Goal: Task Accomplishment & Management: Complete application form

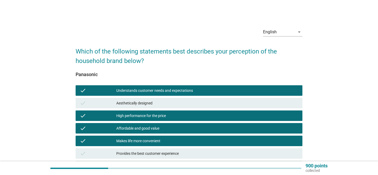
scroll to position [82, 0]
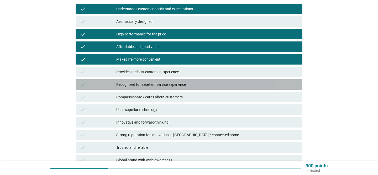
click at [159, 82] on div "Recognized for excellent service experience" at bounding box center [207, 84] width 182 height 6
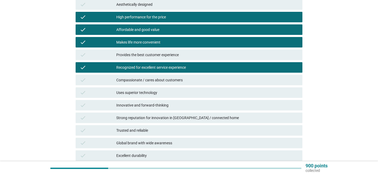
scroll to position [97, 0]
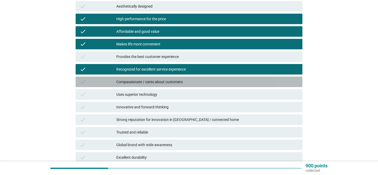
click at [159, 82] on div "Compassionate / cares about customers" at bounding box center [207, 82] width 182 height 6
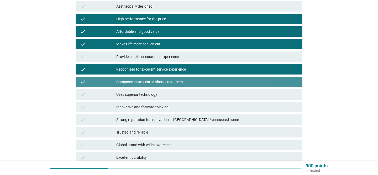
click at [159, 82] on div "Compassionate / cares about customers" at bounding box center [207, 82] width 182 height 6
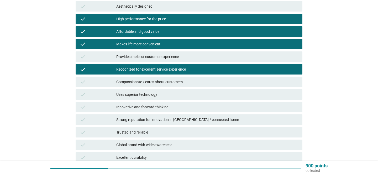
click at [160, 94] on div "Uses superior technology" at bounding box center [207, 94] width 182 height 6
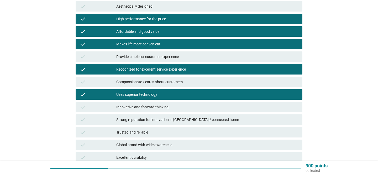
click at [160, 109] on div "Innovative and forward-thinking" at bounding box center [207, 107] width 182 height 6
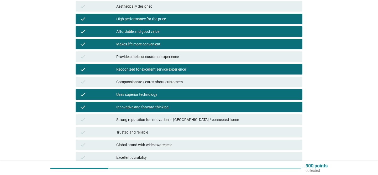
click at [161, 120] on div "Strong reputation for innovation in [GEOGRAPHIC_DATA] / connected home" at bounding box center [207, 120] width 182 height 6
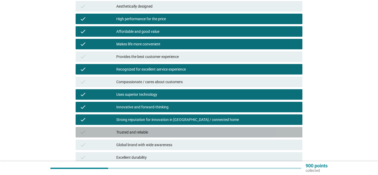
click at [161, 130] on div "Trusted and reliable" at bounding box center [207, 132] width 182 height 6
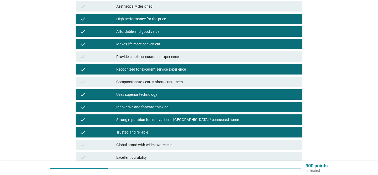
click at [161, 143] on div "Global brand with wide awareness" at bounding box center [207, 145] width 182 height 6
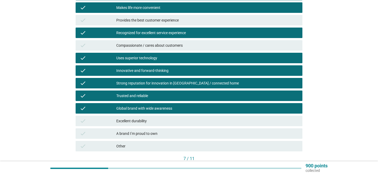
scroll to position [134, 0]
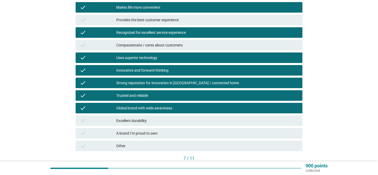
click at [163, 122] on div "Excellent durability" at bounding box center [207, 121] width 182 height 6
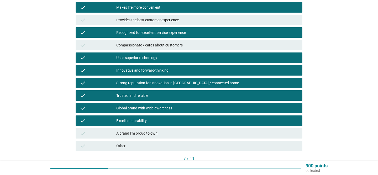
click at [192, 133] on div "A brand I’m proud to own" at bounding box center [207, 133] width 182 height 6
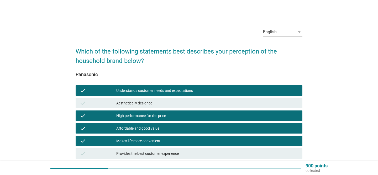
scroll to position [168, 0]
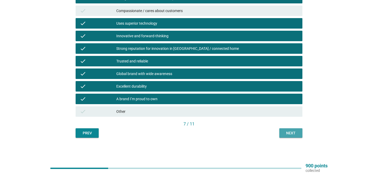
click at [283, 132] on button "Next" at bounding box center [291, 133] width 23 height 9
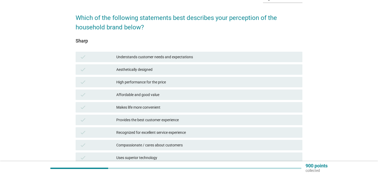
scroll to position [34, 0]
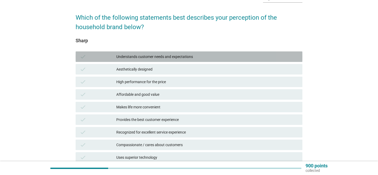
click at [193, 57] on div "Understands customer needs and expectations" at bounding box center [207, 57] width 182 height 6
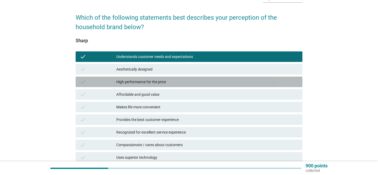
click at [191, 80] on div "High performance for the price" at bounding box center [207, 82] width 182 height 6
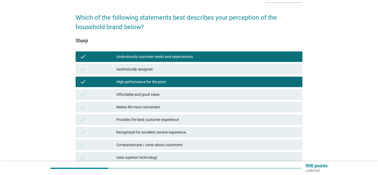
click at [188, 83] on div "High performance for the price" at bounding box center [207, 82] width 182 height 6
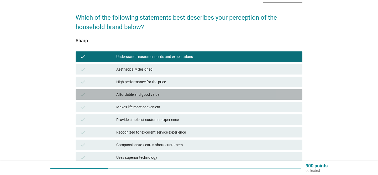
click at [189, 94] on div "Affordable and good value" at bounding box center [207, 94] width 182 height 6
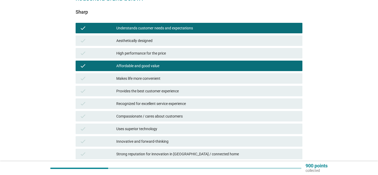
scroll to position [64, 0]
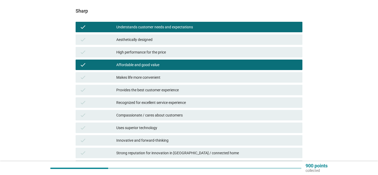
click at [179, 74] on div "Makes life more convenient" at bounding box center [207, 77] width 182 height 6
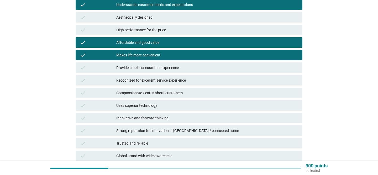
scroll to position [126, 0]
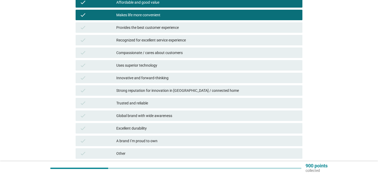
click at [177, 64] on div "Uses superior technology" at bounding box center [207, 65] width 182 height 6
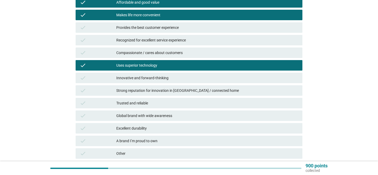
click at [177, 64] on div "Uses superior technology" at bounding box center [207, 65] width 182 height 6
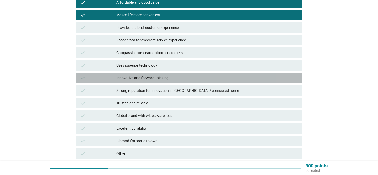
click at [175, 76] on div "Innovative and forward-thinking" at bounding box center [207, 78] width 182 height 6
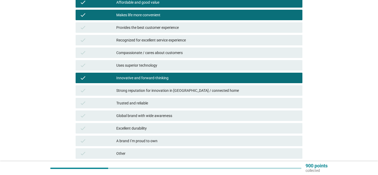
click at [173, 92] on div "Strong reputation for innovation in [GEOGRAPHIC_DATA] / connected home" at bounding box center [207, 91] width 182 height 6
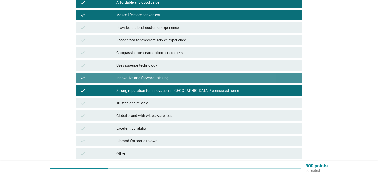
click at [171, 81] on div "check Innovative and forward-thinking" at bounding box center [189, 78] width 227 height 11
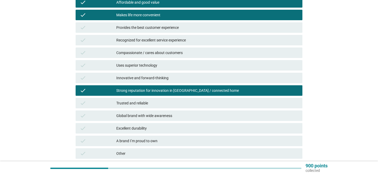
click at [164, 105] on div "Trusted and reliable" at bounding box center [207, 103] width 182 height 6
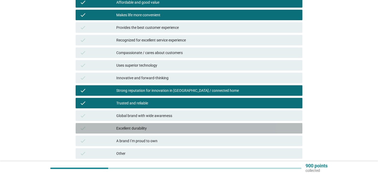
click at [167, 127] on div "Excellent durability" at bounding box center [207, 128] width 182 height 6
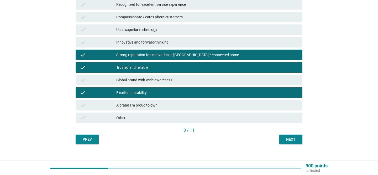
scroll to position [163, 0]
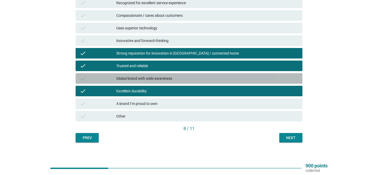
click at [241, 76] on div "Global brand with wide awareness" at bounding box center [207, 78] width 182 height 6
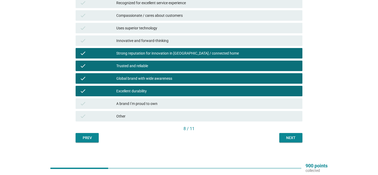
click at [292, 138] on div "Next" at bounding box center [291, 138] width 15 height 6
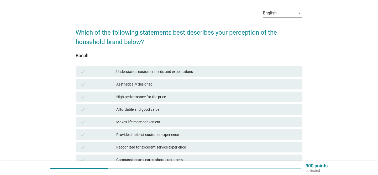
scroll to position [21, 0]
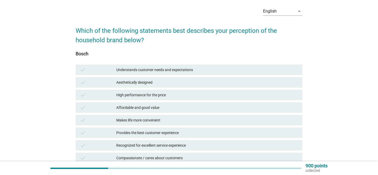
click at [216, 66] on div "check Understands customer needs and expectations" at bounding box center [189, 70] width 227 height 11
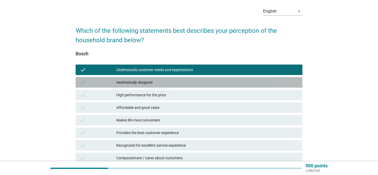
click at [216, 87] on div "check Aesthetically designed" at bounding box center [189, 82] width 227 height 11
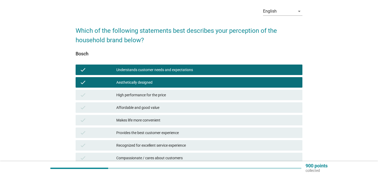
click at [216, 88] on div "check Aesthetically designed" at bounding box center [189, 82] width 229 height 13
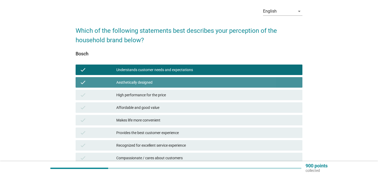
click at [217, 84] on div "Aesthetically designed" at bounding box center [207, 82] width 182 height 6
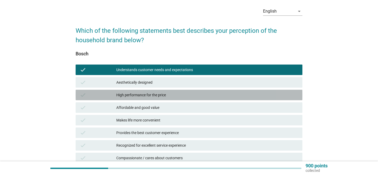
click at [217, 93] on div "High performance for the price" at bounding box center [207, 95] width 182 height 6
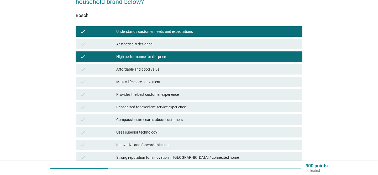
scroll to position [64, 0]
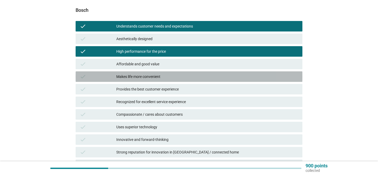
click at [202, 75] on div "Makes life more convenient" at bounding box center [207, 77] width 182 height 6
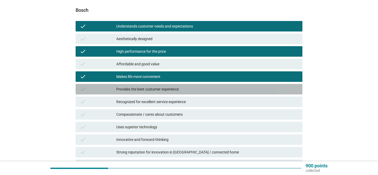
click at [200, 89] on div "Provides the best customer experience" at bounding box center [207, 89] width 182 height 6
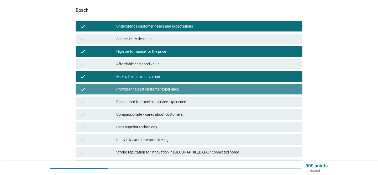
click at [201, 89] on div "Provides the best customer experience" at bounding box center [207, 89] width 182 height 6
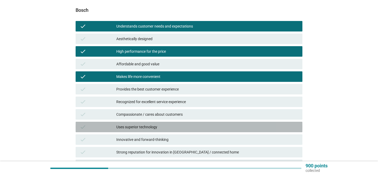
click at [199, 125] on div "Uses superior technology" at bounding box center [207, 127] width 182 height 6
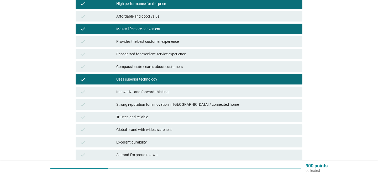
scroll to position [113, 0]
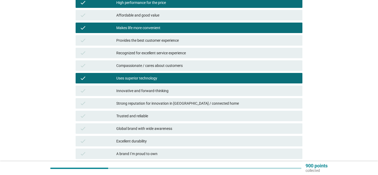
click at [197, 92] on div "Innovative and forward-thinking" at bounding box center [207, 91] width 182 height 6
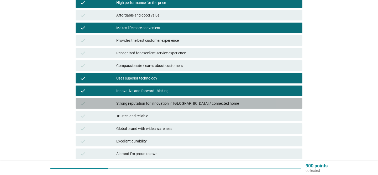
click at [197, 105] on div "Strong reputation for innovation in [GEOGRAPHIC_DATA] / connected home" at bounding box center [207, 103] width 182 height 6
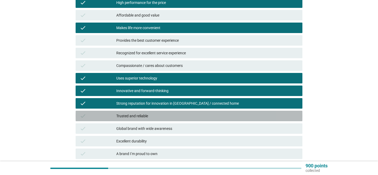
click at [197, 112] on div "check Trusted and reliable" at bounding box center [189, 116] width 227 height 11
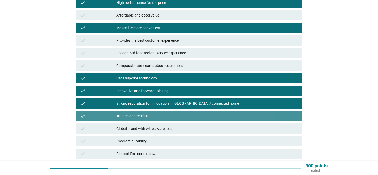
click at [197, 118] on div "Trusted and reliable" at bounding box center [207, 116] width 182 height 6
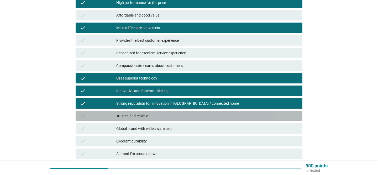
click at [197, 118] on div "Trusted and reliable" at bounding box center [207, 116] width 182 height 6
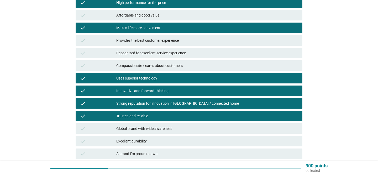
click at [196, 129] on div "Global brand with wide awareness" at bounding box center [207, 129] width 182 height 6
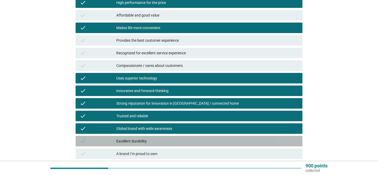
click at [195, 145] on div "check Excellent durability" at bounding box center [189, 141] width 227 height 11
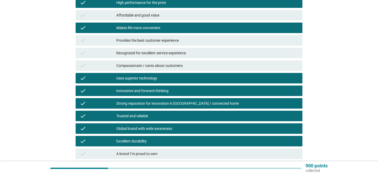
click at [195, 152] on div "A brand I’m proud to own" at bounding box center [207, 154] width 182 height 6
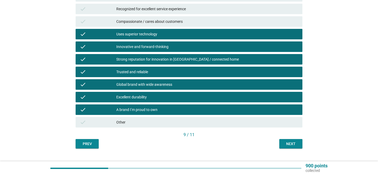
scroll to position [168, 0]
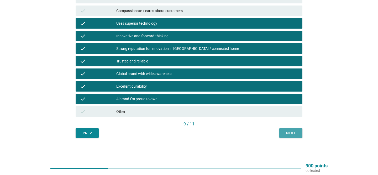
click at [295, 133] on div "Next" at bounding box center [291, 134] width 15 height 6
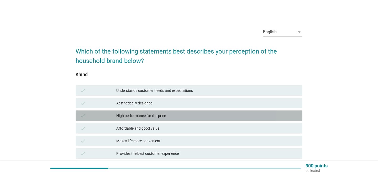
click at [199, 117] on div "High performance for the price" at bounding box center [207, 116] width 182 height 6
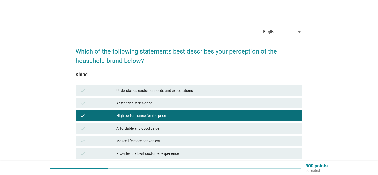
click at [199, 117] on div "High performance for the price" at bounding box center [207, 116] width 182 height 6
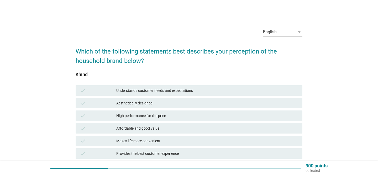
click at [196, 131] on div "Affordable and good value" at bounding box center [207, 128] width 182 height 6
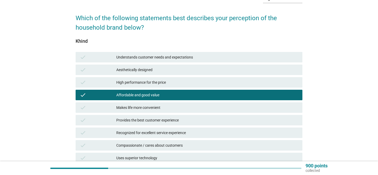
scroll to position [37, 0]
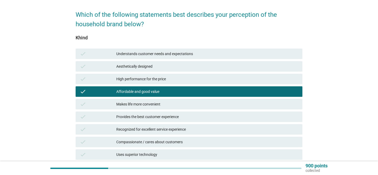
click at [188, 104] on div "Makes life more convenient" at bounding box center [207, 104] width 182 height 6
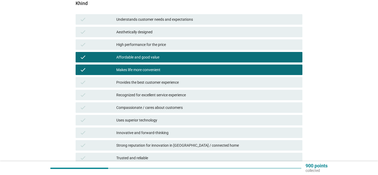
scroll to position [96, 0]
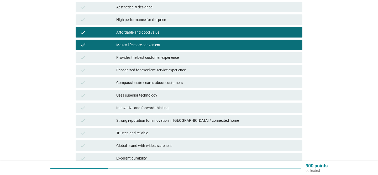
click at [184, 130] on div "Trusted and reliable" at bounding box center [207, 133] width 182 height 6
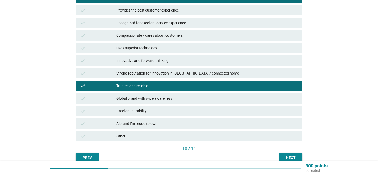
scroll to position [147, 0]
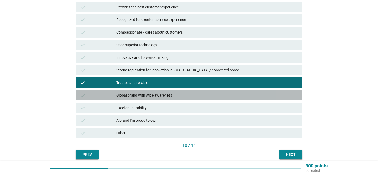
click at [185, 96] on div "Global brand with wide awareness" at bounding box center [207, 95] width 182 height 6
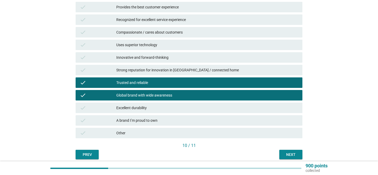
click at [185, 106] on div "Excellent durability" at bounding box center [207, 108] width 182 height 6
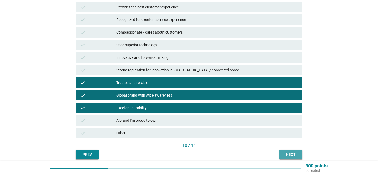
click at [281, 153] on button "Next" at bounding box center [291, 154] width 23 height 9
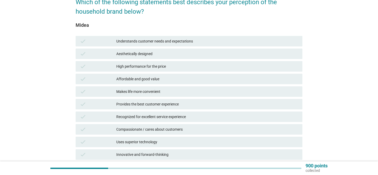
scroll to position [53, 0]
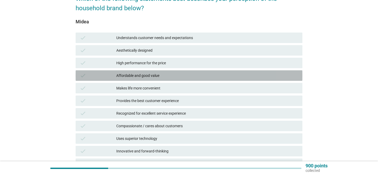
click at [220, 75] on div "Affordable and good value" at bounding box center [207, 76] width 182 height 6
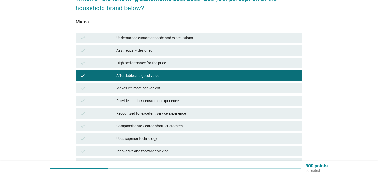
click at [216, 84] on div "check Makes life more convenient" at bounding box center [189, 88] width 227 height 11
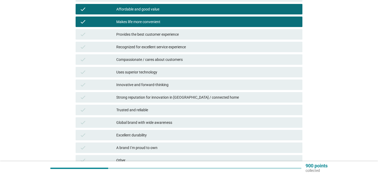
scroll to position [124, 0]
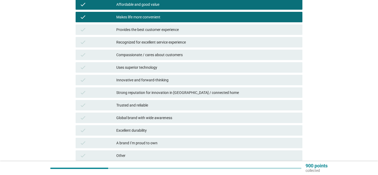
click at [150, 80] on div "Innovative and forward-thinking" at bounding box center [207, 80] width 182 height 6
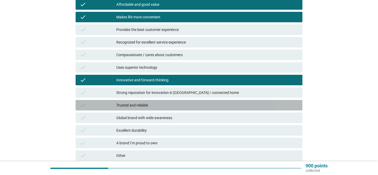
click at [143, 105] on div "Trusted and reliable" at bounding box center [207, 105] width 182 height 6
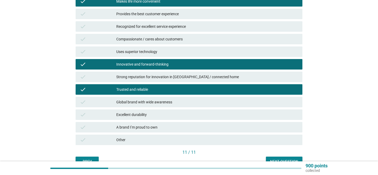
scroll to position [156, 0]
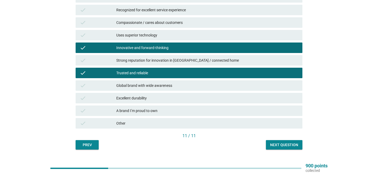
click at [143, 98] on div "Excellent durability" at bounding box center [207, 98] width 182 height 6
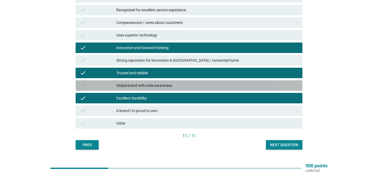
click at [158, 83] on div "Global brand with wide awareness" at bounding box center [207, 86] width 182 height 6
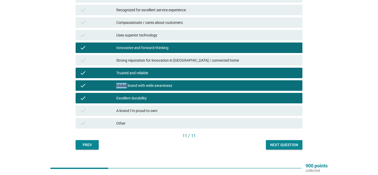
click at [158, 83] on div "Global brand with wide awareness" at bounding box center [207, 86] width 182 height 6
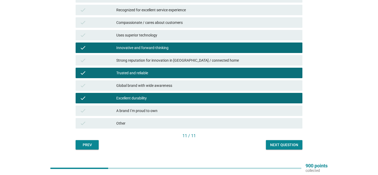
click at [277, 140] on div "11 / 11" at bounding box center [189, 136] width 227 height 7
click at [276, 147] on div "Next question" at bounding box center [284, 145] width 28 height 6
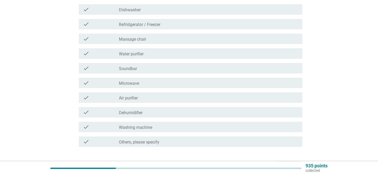
scroll to position [0, 0]
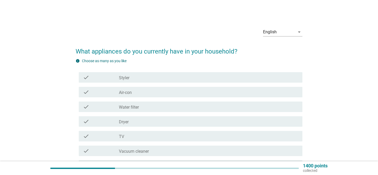
click at [241, 86] on div "check check_box_outline_blank Air-con" at bounding box center [189, 92] width 227 height 15
click at [212, 85] on div "check check_box_outline_blank Air-con" at bounding box center [189, 92] width 227 height 15
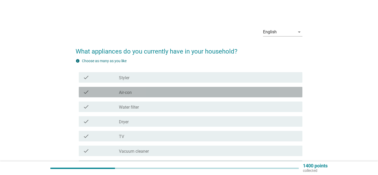
click at [194, 91] on div "check_box_outline_blank Air-con" at bounding box center [209, 92] width 180 height 6
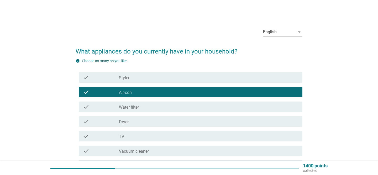
click at [171, 106] on div "check_box_outline_blank Water filter" at bounding box center [209, 107] width 180 height 6
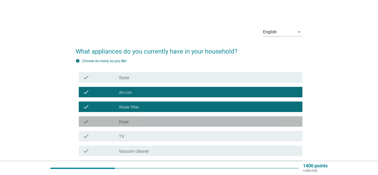
click at [162, 122] on div "check_box_outline_blank Dryer" at bounding box center [209, 122] width 180 height 6
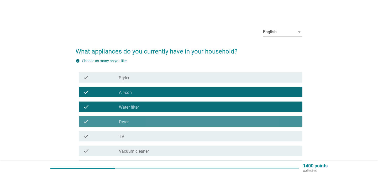
click at [162, 122] on div "check_box_outline_blank Dryer" at bounding box center [209, 122] width 180 height 6
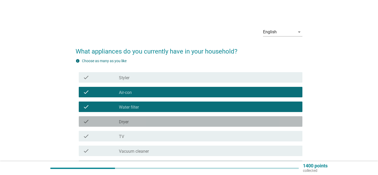
click at [162, 122] on div "check_box_outline_blank Dryer" at bounding box center [209, 122] width 180 height 6
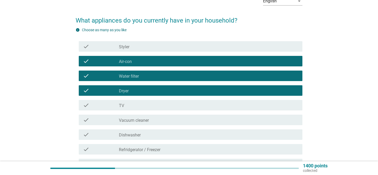
scroll to position [31, 0]
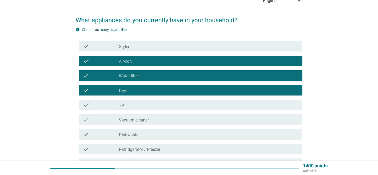
click at [153, 108] on div "check_box_outline_blank TV" at bounding box center [209, 105] width 180 height 6
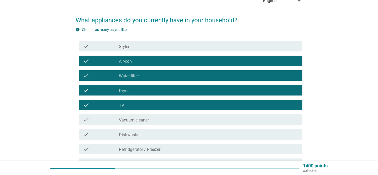
click at [152, 119] on div "check_box_outline_blank Vacuum cleaner" at bounding box center [209, 120] width 180 height 6
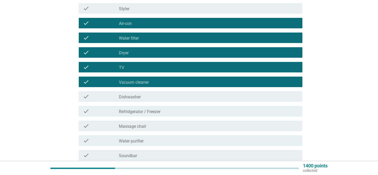
scroll to position [71, 0]
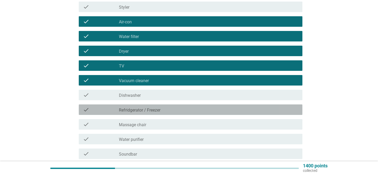
click at [149, 109] on label "Refridgerator / Freezer" at bounding box center [140, 110] width 42 height 5
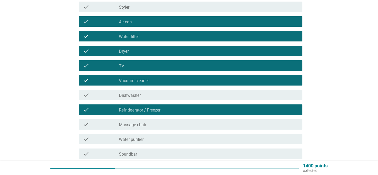
click at [140, 140] on label "Water purifier" at bounding box center [131, 139] width 25 height 5
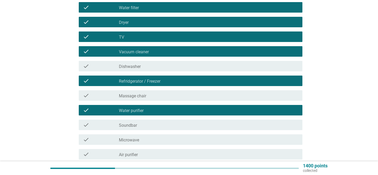
scroll to position [104, 0]
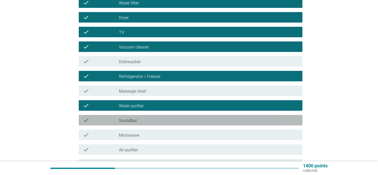
click at [138, 120] on div "check_box_outline_blank Soundbar" at bounding box center [209, 120] width 180 height 6
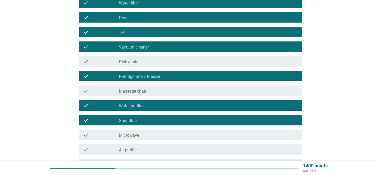
click at [138, 136] on label "Microwave" at bounding box center [129, 135] width 20 height 5
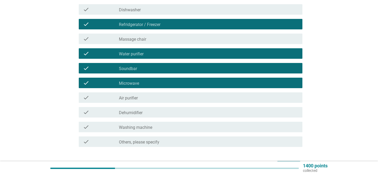
scroll to position [156, 0]
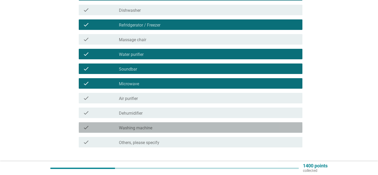
click at [134, 128] on label "Washing machine" at bounding box center [135, 128] width 33 height 5
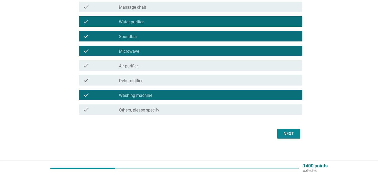
scroll to position [191, 0]
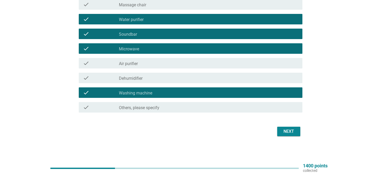
click at [293, 134] on div "Next" at bounding box center [289, 132] width 15 height 6
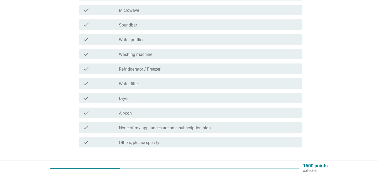
scroll to position [136, 0]
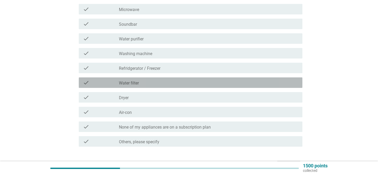
click at [192, 80] on div "check_box_outline_blank Water filter" at bounding box center [209, 83] width 180 height 6
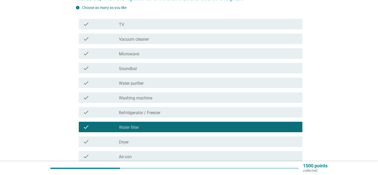
scroll to position [91, 0]
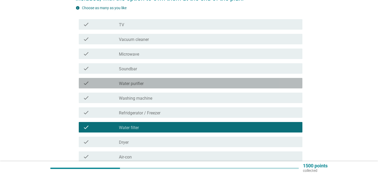
click at [192, 80] on div "check_box_outline_blank Water purifier" at bounding box center [209, 83] width 180 height 6
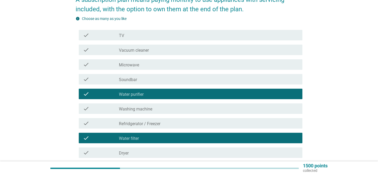
scroll to position [88, 0]
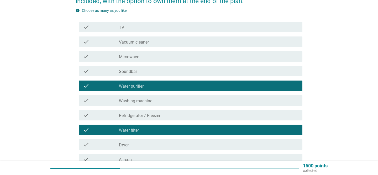
click at [285, 81] on div "check check_box_outline_blank Water purifier" at bounding box center [191, 86] width 224 height 11
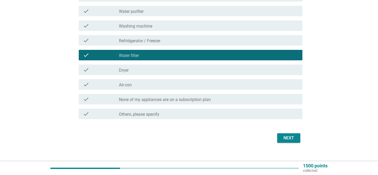
scroll to position [163, 0]
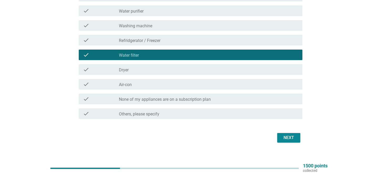
click at [286, 144] on div "Next" at bounding box center [189, 138] width 227 height 13
click at [285, 139] on div "Next" at bounding box center [289, 138] width 15 height 6
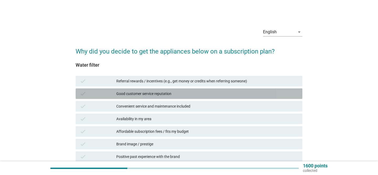
click at [189, 93] on div "Good customer service reputation" at bounding box center [207, 94] width 182 height 6
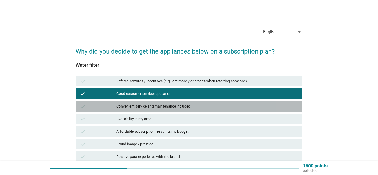
click at [182, 106] on div "Convenient service and maintenance included" at bounding box center [207, 106] width 182 height 6
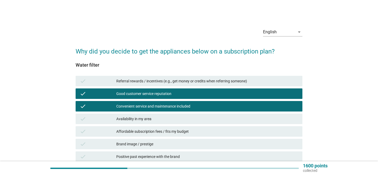
click at [181, 89] on div "check Good customer service reputation" at bounding box center [189, 94] width 227 height 11
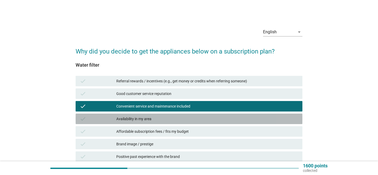
click at [171, 116] on div "Availability in my area" at bounding box center [207, 119] width 182 height 6
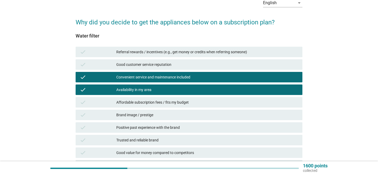
scroll to position [30, 0]
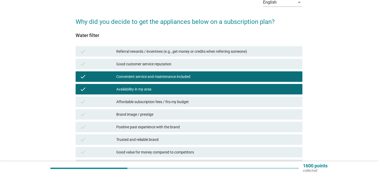
click at [166, 104] on div "Affordable subscription fees / fits my budget" at bounding box center [207, 102] width 182 height 6
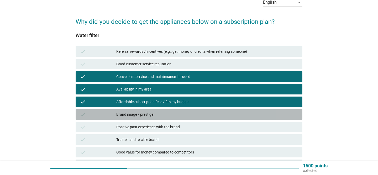
click at [161, 115] on div "Brand image / prestige" at bounding box center [207, 114] width 182 height 6
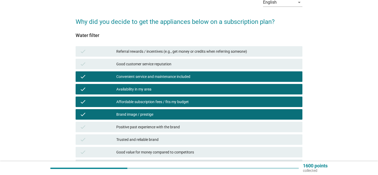
click at [161, 127] on div "Positive past experience with the brand" at bounding box center [207, 127] width 182 height 6
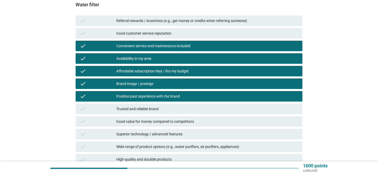
scroll to position [70, 0]
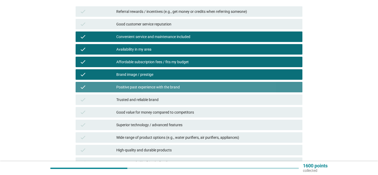
click at [162, 89] on div "Positive past experience with the brand" at bounding box center [207, 87] width 182 height 6
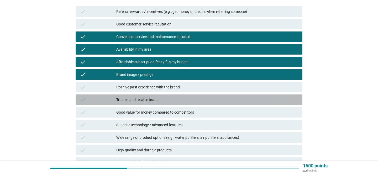
click at [162, 98] on div "Trusted and reliable brand" at bounding box center [207, 100] width 182 height 6
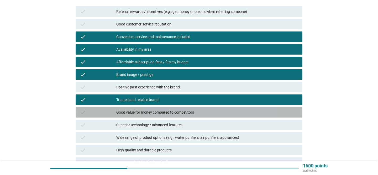
click at [158, 112] on div "Good value for money compared to competitors" at bounding box center [207, 112] width 182 height 6
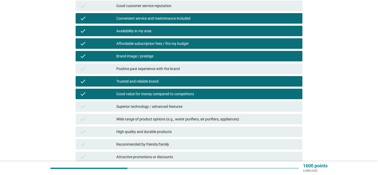
scroll to position [88, 0]
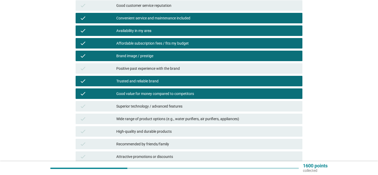
click at [158, 112] on div "check Superior technology / advanced features" at bounding box center [189, 106] width 229 height 13
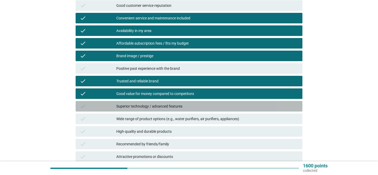
click at [157, 106] on div "Superior technology / advanced features" at bounding box center [207, 106] width 182 height 6
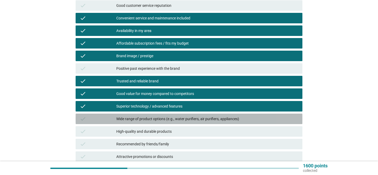
click at [155, 120] on div "Wide range of product options (e.g., water purifiers, air purifiers, appliances)" at bounding box center [207, 119] width 182 height 6
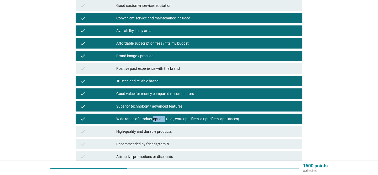
click at [155, 120] on div "Wide range of product options (e.g., water purifiers, air purifiers, appliances)" at bounding box center [207, 119] width 182 height 6
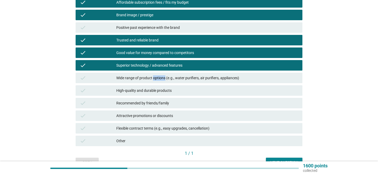
scroll to position [131, 0]
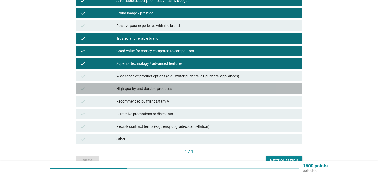
click at [157, 90] on div "High-quality and durable products" at bounding box center [207, 89] width 182 height 6
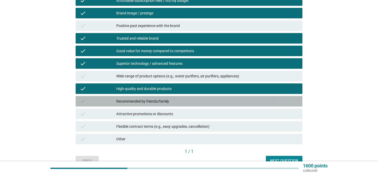
click at [157, 97] on div "check Recommended by friends/family" at bounding box center [189, 101] width 227 height 11
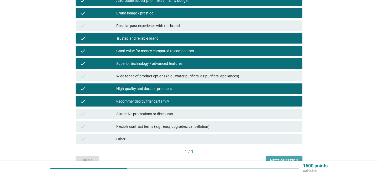
click at [273, 159] on div "Next question" at bounding box center [284, 161] width 28 height 6
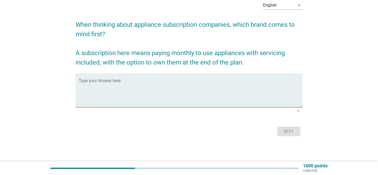
scroll to position [0, 0]
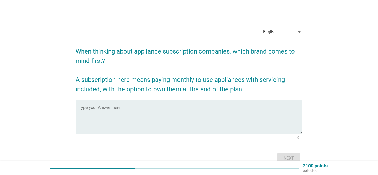
click at [210, 97] on form "When thinking about appliance subscription companies, which brand comes to mind…" at bounding box center [189, 103] width 227 height 123
click at [202, 104] on div "Type your Answer here" at bounding box center [191, 117] width 224 height 34
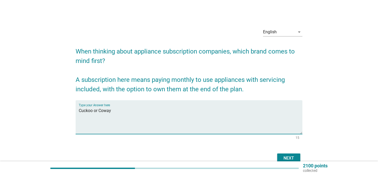
type textarea "Cuckoo or Coway"
click at [287, 153] on div "Next" at bounding box center [189, 158] width 227 height 13
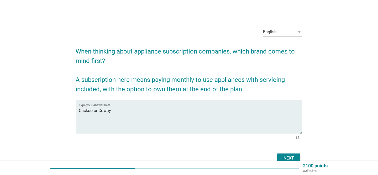
click at [287, 153] on div "Next" at bounding box center [189, 158] width 227 height 13
click at [287, 155] on button "Next" at bounding box center [289, 158] width 23 height 9
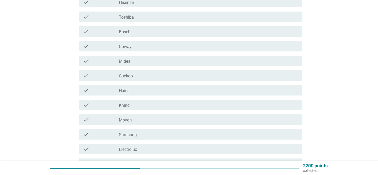
scroll to position [202, 0]
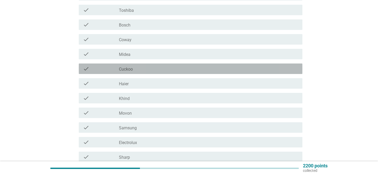
click at [241, 74] on div "check check_box_outline_blank Cuckoo" at bounding box center [191, 69] width 224 height 11
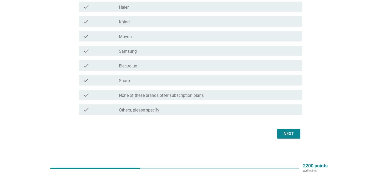
scroll to position [280, 0]
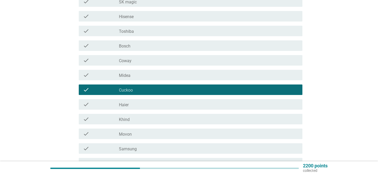
click at [201, 61] on div "check_box_outline_blank Coway" at bounding box center [209, 60] width 180 height 6
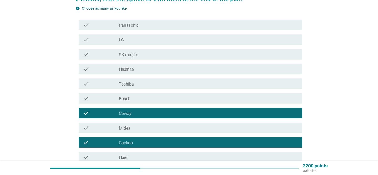
scroll to position [129, 0]
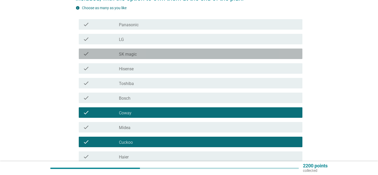
click at [194, 54] on div "check_box_outline_blank SK magic" at bounding box center [209, 54] width 180 height 6
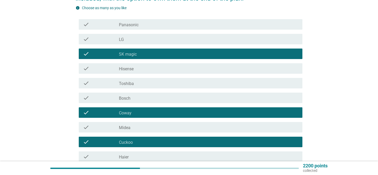
click at [192, 41] on div "check_box_outline_blank LG" at bounding box center [209, 39] width 180 height 6
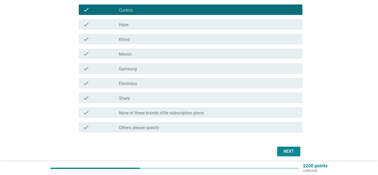
scroll to position [270, 0]
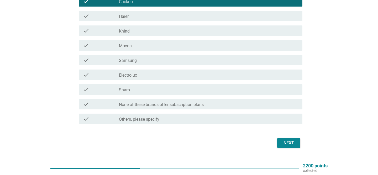
click at [292, 145] on div "Next" at bounding box center [289, 143] width 15 height 6
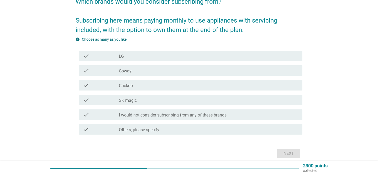
scroll to position [50, 0]
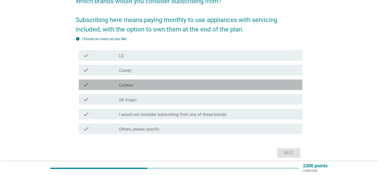
click at [196, 80] on div "check check_box_outline_blank Cuckoo" at bounding box center [191, 85] width 224 height 11
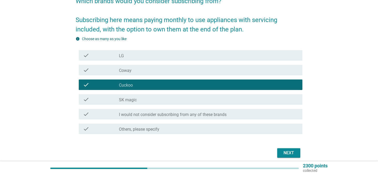
click at [197, 71] on div "check_box_outline_blank Coway" at bounding box center [209, 70] width 180 height 6
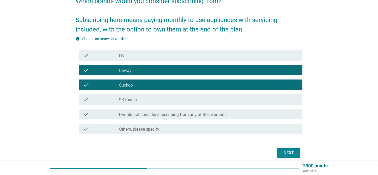
click at [196, 101] on div "check_box_outline_blank SK magic" at bounding box center [209, 99] width 180 height 6
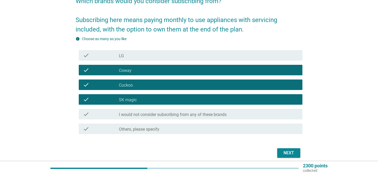
click at [248, 57] on div "check_box LG" at bounding box center [209, 55] width 180 height 6
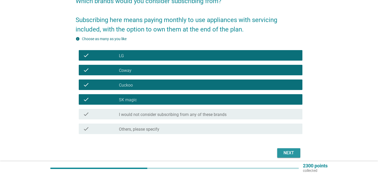
click at [280, 152] on button "Next" at bounding box center [289, 153] width 23 height 9
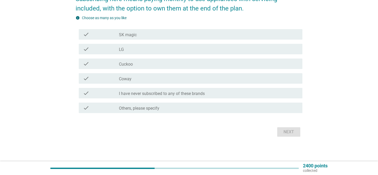
scroll to position [72, 0]
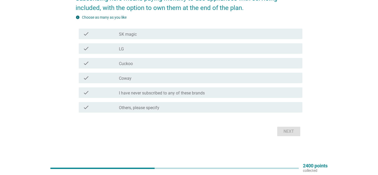
click at [202, 68] on div "check check_box_outline_blank Cuckoo" at bounding box center [191, 63] width 224 height 11
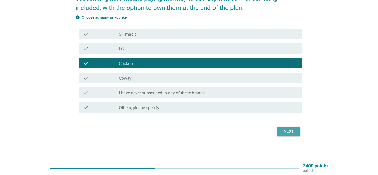
click at [283, 132] on div "Next" at bounding box center [289, 132] width 15 height 6
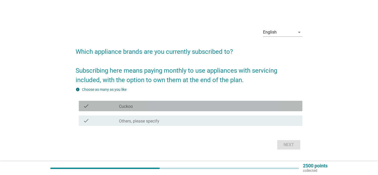
click at [250, 106] on div "check_box Cuckoo" at bounding box center [209, 106] width 180 height 6
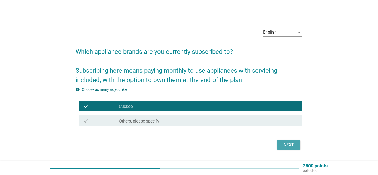
click at [287, 149] on button "Next" at bounding box center [289, 144] width 23 height 9
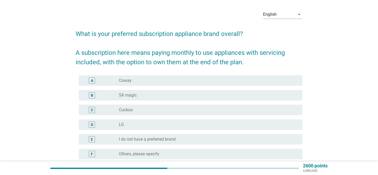
scroll to position [18, 0]
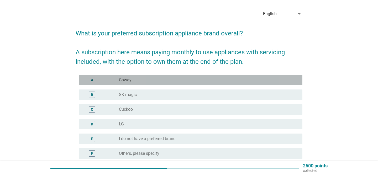
click at [251, 79] on div "radio_button_unchecked Coway" at bounding box center [206, 80] width 175 height 5
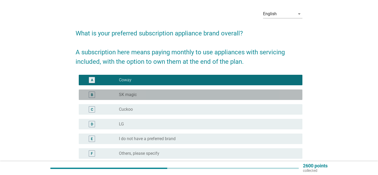
click at [242, 93] on div "radio_button_unchecked SK magic" at bounding box center [206, 94] width 175 height 5
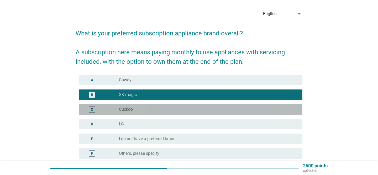
click at [218, 107] on div "radio_button_unchecked Cuckoo" at bounding box center [206, 109] width 175 height 5
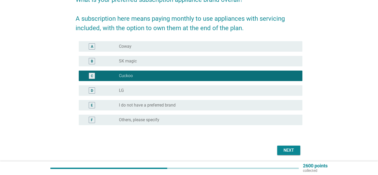
scroll to position [53, 0]
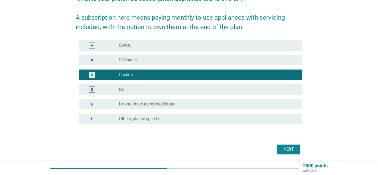
click at [240, 106] on div "radio_button_unchecked I do not have a preferred brand" at bounding box center [206, 104] width 175 height 5
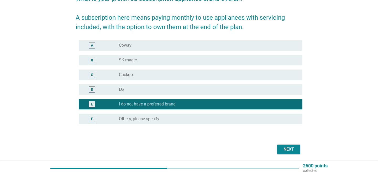
click at [282, 149] on div "Next" at bounding box center [289, 149] width 15 height 6
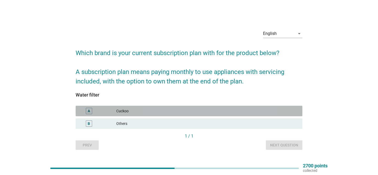
click at [169, 110] on div "Cuckoo" at bounding box center [207, 111] width 182 height 6
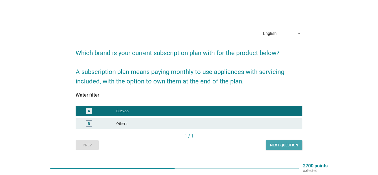
click at [269, 144] on button "Next question" at bounding box center [284, 145] width 37 height 9
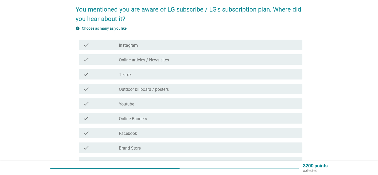
scroll to position [43, 0]
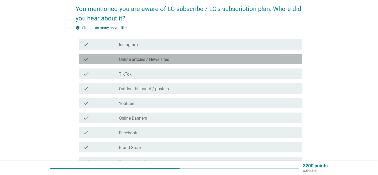
click at [165, 58] on label "Online articles / News sites" at bounding box center [144, 59] width 50 height 5
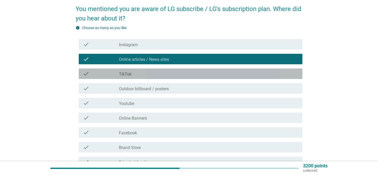
click at [154, 77] on div "check_box_outline_blank TikTok" at bounding box center [209, 74] width 180 height 6
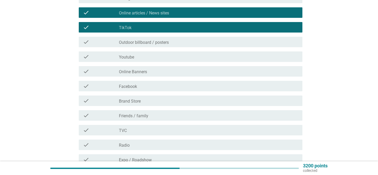
scroll to position [89, 0]
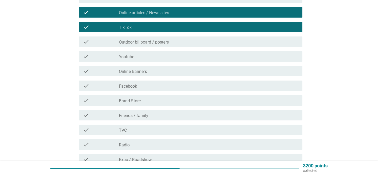
click at [146, 115] on label "Friends / family" at bounding box center [133, 115] width 29 height 5
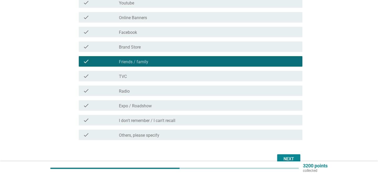
scroll to position [142, 0]
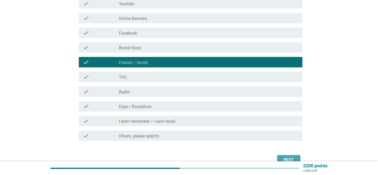
click at [281, 157] on button "Next" at bounding box center [289, 159] width 23 height 9
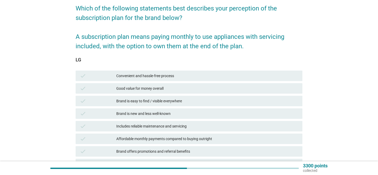
scroll to position [43, 0]
click at [202, 103] on div "Brand is easy to find / visible everywhere" at bounding box center [207, 102] width 182 height 6
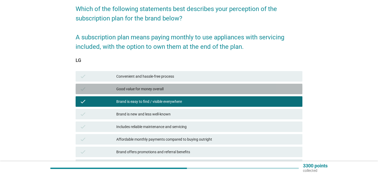
click at [196, 86] on div "Good value for money overall" at bounding box center [207, 89] width 182 height 6
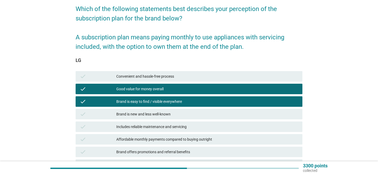
click at [186, 123] on div "check Includes reliable maintenance and servicing" at bounding box center [189, 127] width 227 height 11
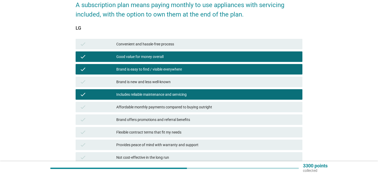
scroll to position [76, 0]
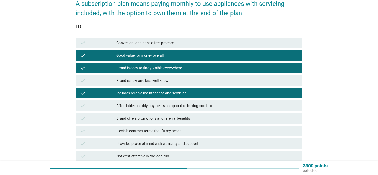
click at [186, 107] on div "Affordable monthly payments compared to buying outright" at bounding box center [207, 106] width 182 height 6
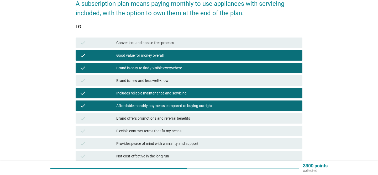
click at [182, 118] on div "Brand offers promotions and referral benefits" at bounding box center [207, 118] width 182 height 6
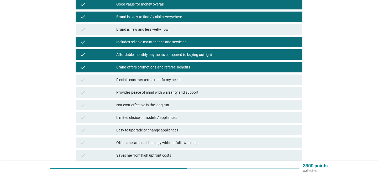
scroll to position [128, 0]
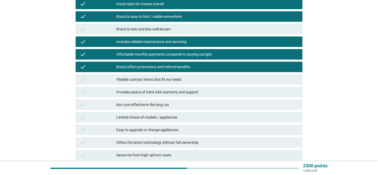
click at [178, 78] on div "Flexible contract terms that fit my needs" at bounding box center [207, 79] width 182 height 6
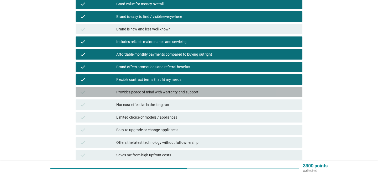
click at [176, 90] on div "Provides peace of mind with warranty and support" at bounding box center [207, 92] width 182 height 6
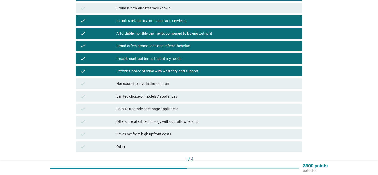
scroll to position [173, 0]
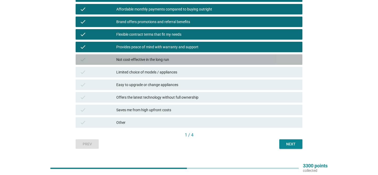
click at [176, 58] on div "Not cost-effective in the long run" at bounding box center [207, 60] width 182 height 6
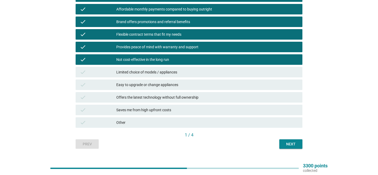
click at [280, 143] on button "Next" at bounding box center [291, 144] width 23 height 9
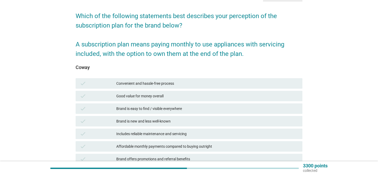
scroll to position [37, 0]
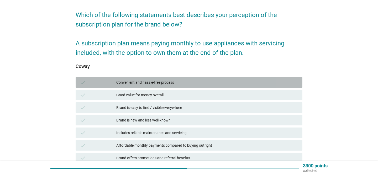
click at [219, 80] on div "Convenient and hassle-free process" at bounding box center [207, 82] width 182 height 6
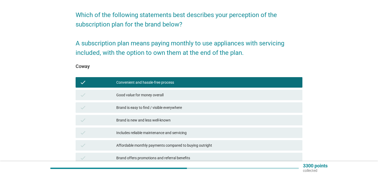
click at [200, 95] on div "Good value for money overall" at bounding box center [207, 95] width 182 height 6
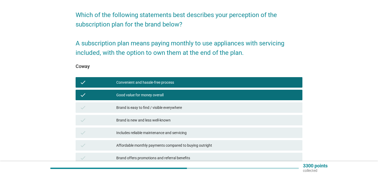
click at [189, 107] on div "Brand is easy to find / visible everywhere" at bounding box center [207, 108] width 182 height 6
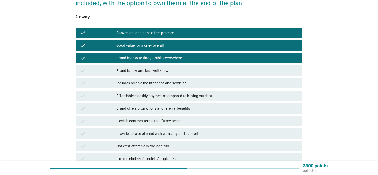
scroll to position [87, 0]
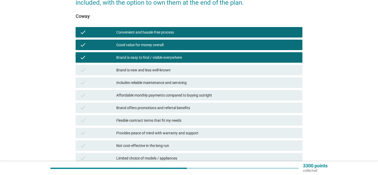
click at [192, 79] on div "check Includes reliable maintenance and servicing" at bounding box center [189, 83] width 227 height 11
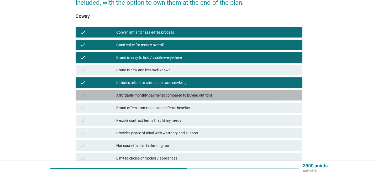
click at [193, 91] on div "check Affordable monthly payments compared to buying outright" at bounding box center [189, 95] width 227 height 11
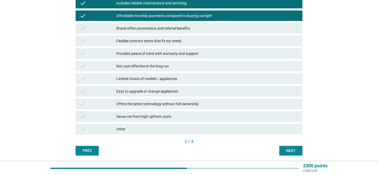
scroll to position [167, 0]
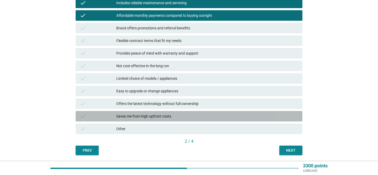
click at [188, 119] on div "Saves me from high upfront costs" at bounding box center [207, 116] width 182 height 6
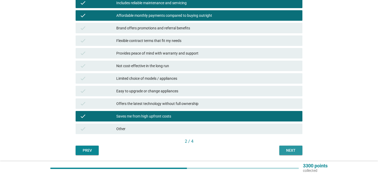
click at [282, 147] on button "Next" at bounding box center [291, 150] width 23 height 9
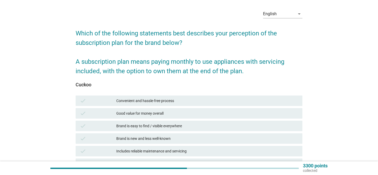
scroll to position [24, 0]
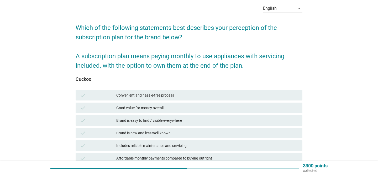
click at [235, 92] on div "Convenient and hassle-free process" at bounding box center [207, 95] width 182 height 6
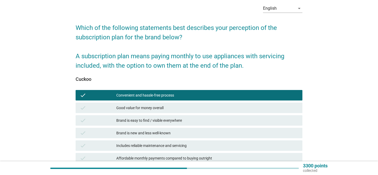
click at [218, 107] on div "Good value for money overall" at bounding box center [207, 108] width 182 height 6
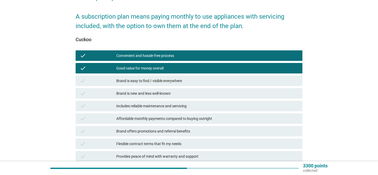
scroll to position [65, 0]
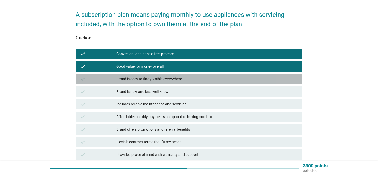
click at [206, 79] on div "Brand is easy to find / visible everywhere" at bounding box center [207, 79] width 182 height 6
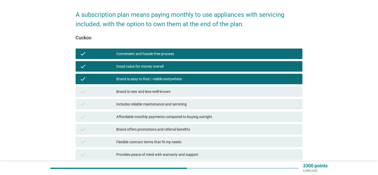
click at [198, 92] on div "Brand is new and less well-known" at bounding box center [207, 92] width 182 height 6
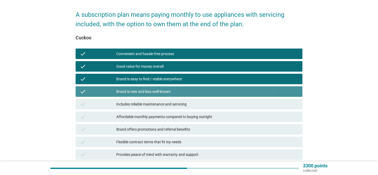
click at [198, 92] on div "Brand is new and less well-known" at bounding box center [207, 92] width 182 height 6
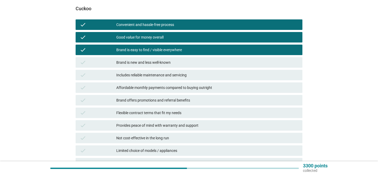
scroll to position [97, 0]
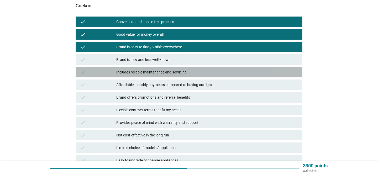
click at [198, 73] on div "Includes reliable maintenance and servicing" at bounding box center [207, 72] width 182 height 6
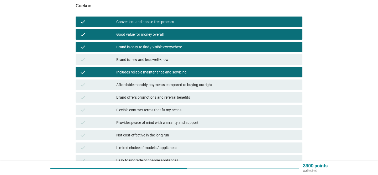
click at [194, 85] on div "Affordable monthly payments compared to buying outright" at bounding box center [207, 85] width 182 height 6
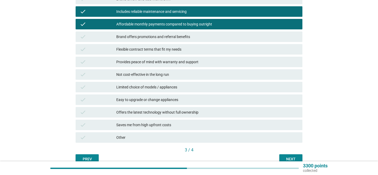
scroll to position [160, 0]
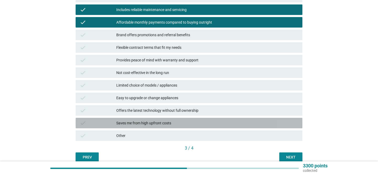
click at [177, 123] on div "Saves me from high upfront costs" at bounding box center [207, 123] width 182 height 6
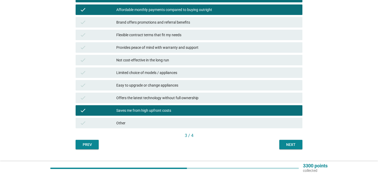
scroll to position [178, 0]
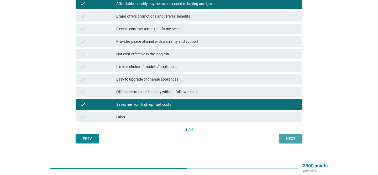
click at [280, 135] on button "Next" at bounding box center [291, 138] width 23 height 9
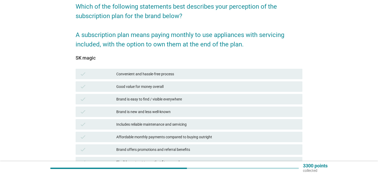
scroll to position [75, 0]
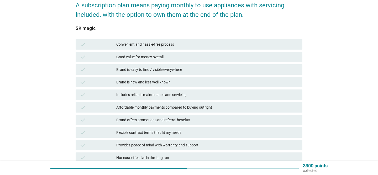
click at [168, 45] on div "Convenient and hassle-free process" at bounding box center [207, 44] width 182 height 6
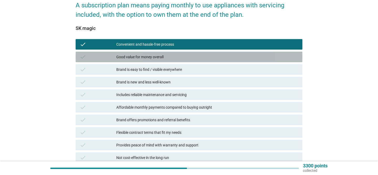
click at [164, 54] on div "Good value for money overall" at bounding box center [207, 57] width 182 height 6
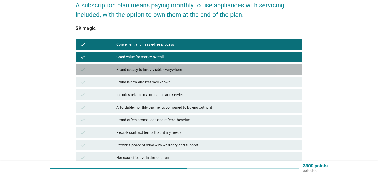
click at [161, 70] on div "Brand is easy to find / visible everywhere" at bounding box center [207, 69] width 182 height 6
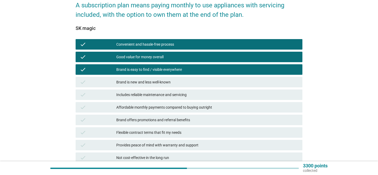
click at [154, 95] on div "Includes reliable maintenance and servicing" at bounding box center [207, 95] width 182 height 6
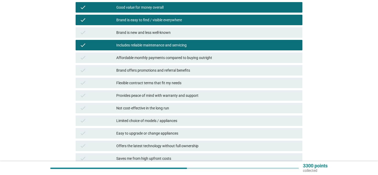
scroll to position [131, 0]
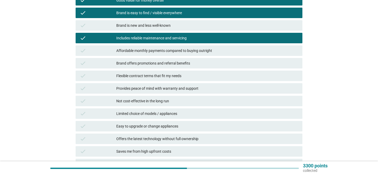
click at [150, 54] on div "Affordable monthly payments compared to buying outright" at bounding box center [207, 51] width 182 height 6
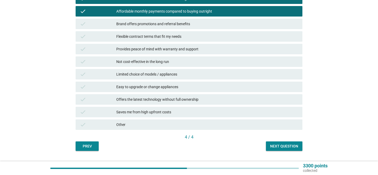
scroll to position [176, 0]
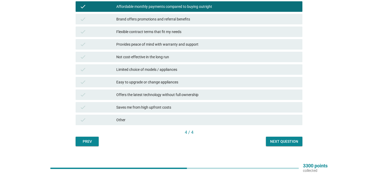
click at [278, 139] on div "Next question" at bounding box center [284, 142] width 28 height 6
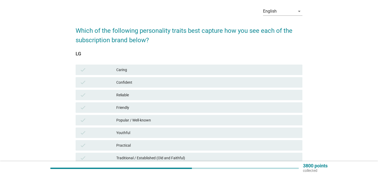
scroll to position [34, 0]
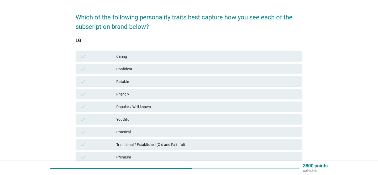
click at [168, 83] on div "Reliable" at bounding box center [207, 82] width 182 height 6
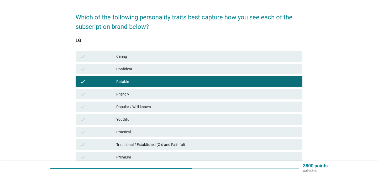
click at [164, 94] on div "Friendly" at bounding box center [207, 94] width 182 height 6
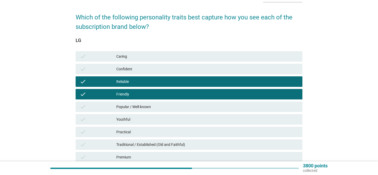
click at [163, 105] on div "Popular / Well-known" at bounding box center [207, 107] width 182 height 6
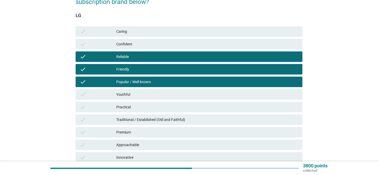
scroll to position [59, 0]
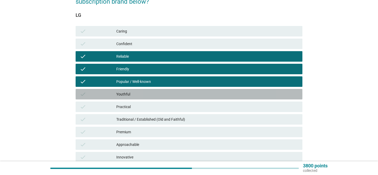
click at [155, 93] on div "Youthful" at bounding box center [207, 94] width 182 height 6
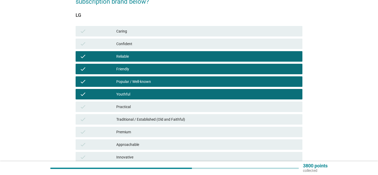
click at [154, 119] on div "Traditional / Established (Old and Faithful)" at bounding box center [207, 119] width 182 height 6
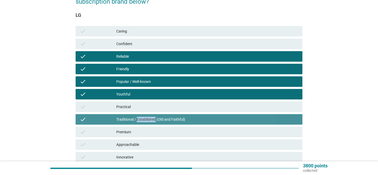
click at [154, 119] on div "Traditional / Established (Old and Faithful)" at bounding box center [207, 119] width 182 height 6
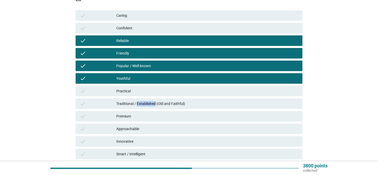
scroll to position [79, 0]
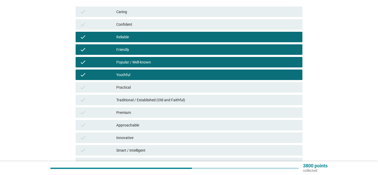
click at [145, 89] on div "Practical" at bounding box center [207, 87] width 182 height 6
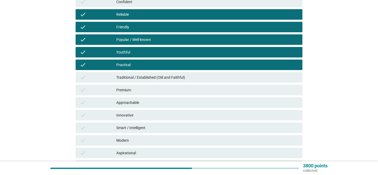
scroll to position [102, 0]
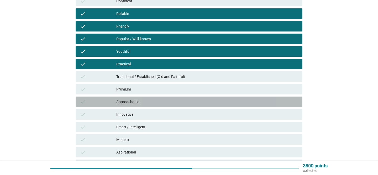
click at [140, 103] on div "Approachable" at bounding box center [207, 102] width 182 height 6
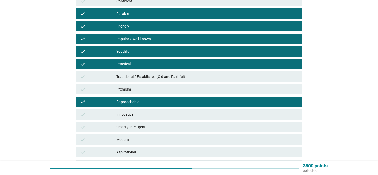
click at [140, 113] on div "Innovative" at bounding box center [207, 114] width 182 height 6
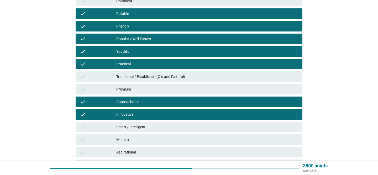
click at [140, 127] on div "Smart / Intelligent" at bounding box center [207, 127] width 182 height 6
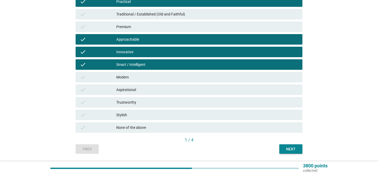
scroll to position [168, 0]
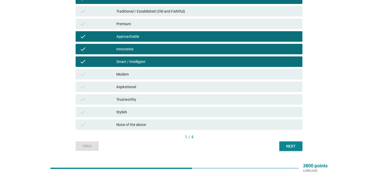
click at [141, 100] on div "Trustworthy" at bounding box center [207, 99] width 182 height 6
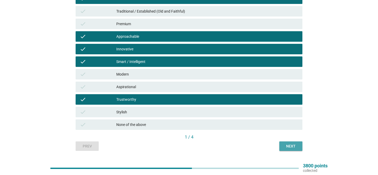
click at [286, 143] on button "Next" at bounding box center [291, 146] width 23 height 9
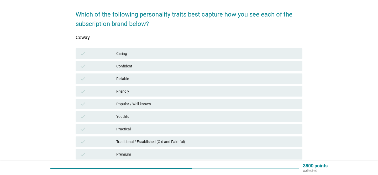
scroll to position [41, 0]
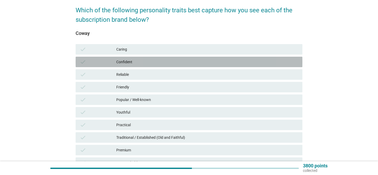
click at [157, 61] on div "Confident" at bounding box center [207, 62] width 182 height 6
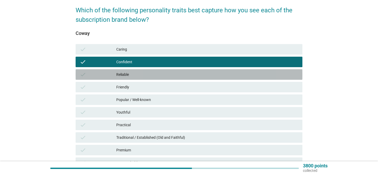
click at [155, 76] on div "Reliable" at bounding box center [207, 74] width 182 height 6
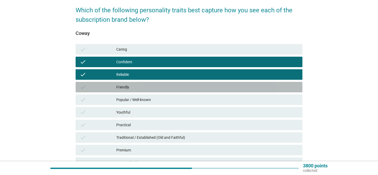
click at [148, 89] on div "Friendly" at bounding box center [207, 87] width 182 height 6
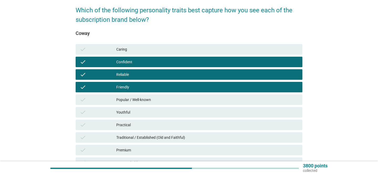
click at [148, 98] on div "Popular / Well-known" at bounding box center [207, 100] width 182 height 6
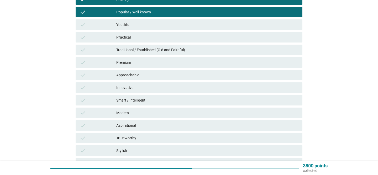
scroll to position [129, 0]
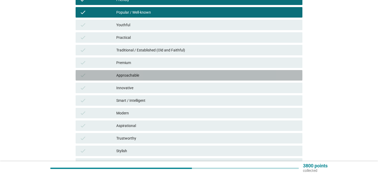
click at [142, 78] on div "Approachable" at bounding box center [207, 75] width 182 height 6
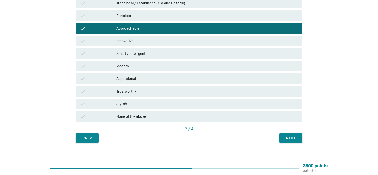
scroll to position [175, 0]
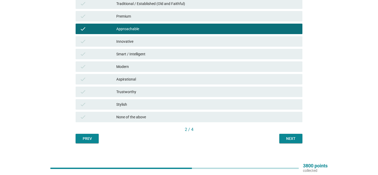
click at [191, 91] on div "Trustworthy" at bounding box center [207, 92] width 182 height 6
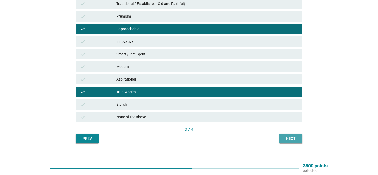
click at [297, 140] on div "Next" at bounding box center [291, 139] width 15 height 6
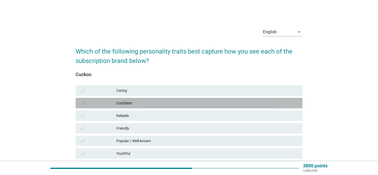
click at [192, 98] on div "check Confident" at bounding box center [189, 103] width 227 height 11
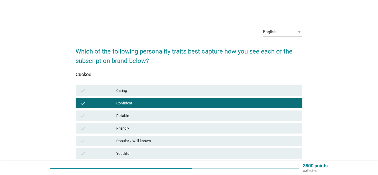
click at [188, 90] on div "Caring" at bounding box center [207, 91] width 182 height 6
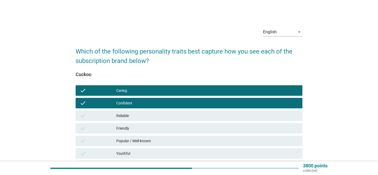
click at [190, 110] on div "check Reliable" at bounding box center [189, 116] width 229 height 13
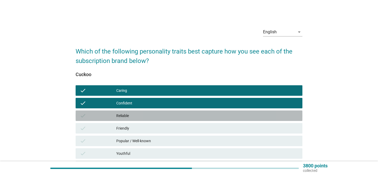
click at [186, 119] on div "Reliable" at bounding box center [207, 116] width 182 height 6
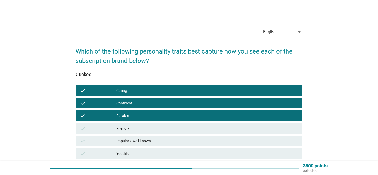
click at [175, 139] on div "Popular / Well-known" at bounding box center [207, 141] width 182 height 6
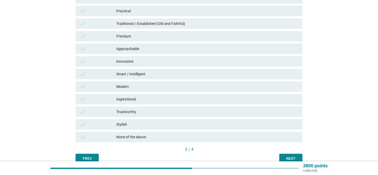
scroll to position [154, 0]
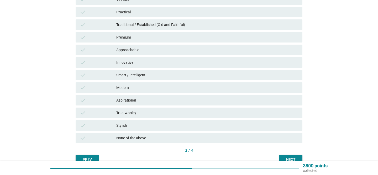
click at [162, 14] on div "Practical" at bounding box center [207, 12] width 182 height 6
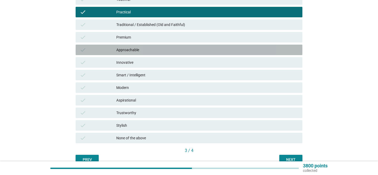
click at [156, 51] on div "Approachable" at bounding box center [207, 50] width 182 height 6
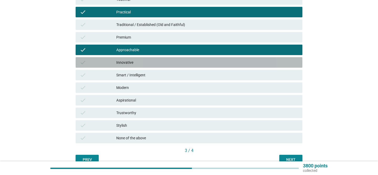
click at [151, 65] on div "Innovative" at bounding box center [207, 62] width 182 height 6
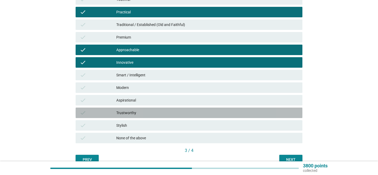
click at [147, 112] on div "Trustworthy" at bounding box center [207, 113] width 182 height 6
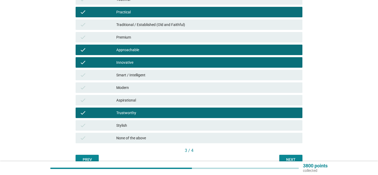
click at [284, 157] on button "Next" at bounding box center [291, 159] width 23 height 9
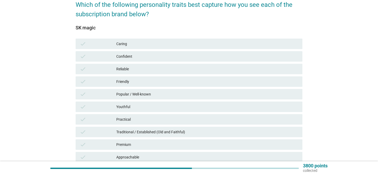
scroll to position [53, 0]
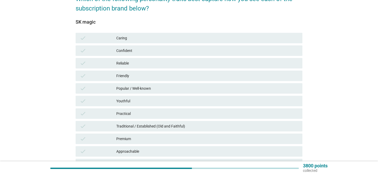
click at [146, 64] on div "Reliable" at bounding box center [207, 63] width 182 height 6
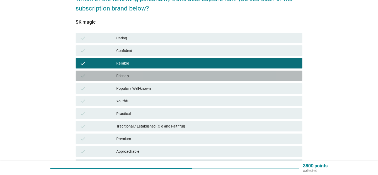
click at [142, 76] on div "Friendly" at bounding box center [207, 76] width 182 height 6
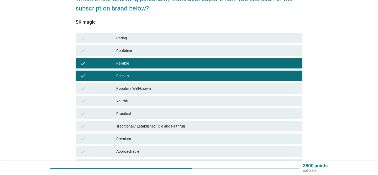
click at [139, 94] on div "check Popular / Well-known" at bounding box center [189, 88] width 229 height 13
click at [138, 86] on div "Popular / Well-known" at bounding box center [207, 88] width 182 height 6
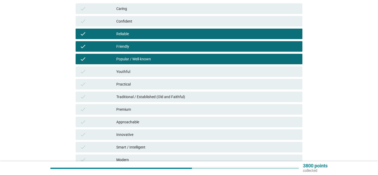
scroll to position [90, 0]
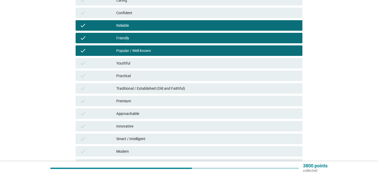
click at [136, 72] on div "check Practical" at bounding box center [189, 76] width 227 height 11
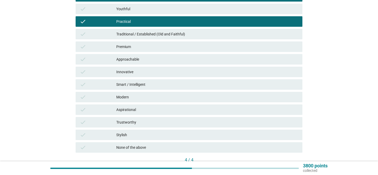
scroll to position [145, 0]
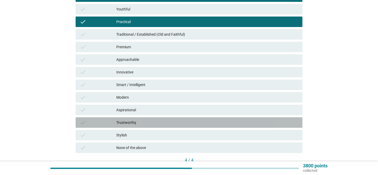
click at [142, 122] on div "Trustworthy" at bounding box center [207, 123] width 182 height 6
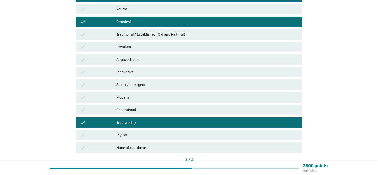
click at [141, 122] on div "Trustworthy" at bounding box center [207, 123] width 182 height 6
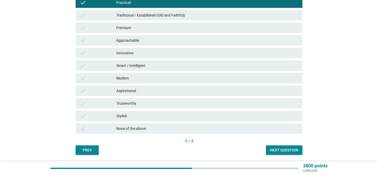
scroll to position [170, 0]
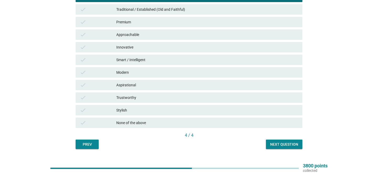
click at [278, 143] on div "Next question" at bounding box center [284, 145] width 28 height 6
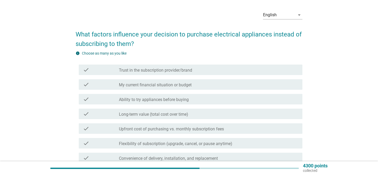
scroll to position [17, 0]
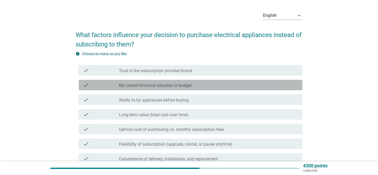
click at [247, 87] on div "check_box_outline_blank My current financial situation or budget" at bounding box center [209, 85] width 180 height 6
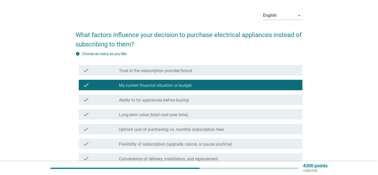
click at [240, 99] on div "check_box_outline_blank Ability to try appliances before buying" at bounding box center [209, 100] width 180 height 6
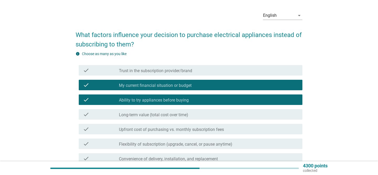
click at [231, 112] on div "check_box_outline_blank Long-term value (total cost over time)" at bounding box center [209, 114] width 180 height 6
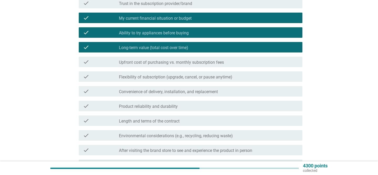
scroll to position [86, 0]
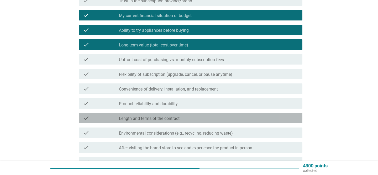
click at [196, 116] on div "check_box_outline_blank Length and terms of the contract" at bounding box center [209, 118] width 180 height 6
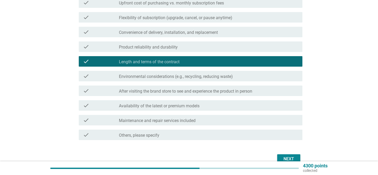
scroll to position [148, 0]
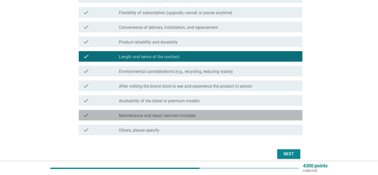
click at [196, 116] on div "check_box_outline_blank Maintenance and repair services included" at bounding box center [209, 115] width 180 height 6
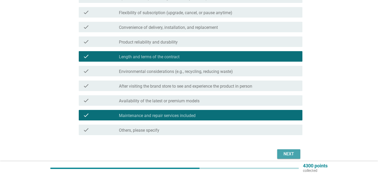
click at [288, 154] on div "Next" at bounding box center [289, 154] width 15 height 6
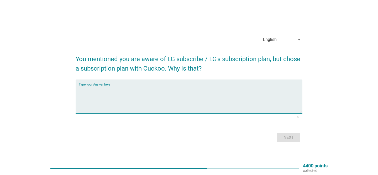
click at [216, 96] on textarea "Type your Answer here" at bounding box center [191, 100] width 224 height 28
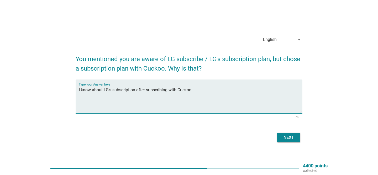
type textarea "I know about LG's subscription after subscribing with Cuckoo"
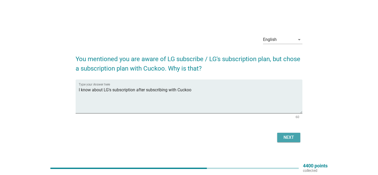
click at [281, 134] on button "Next" at bounding box center [289, 137] width 23 height 9
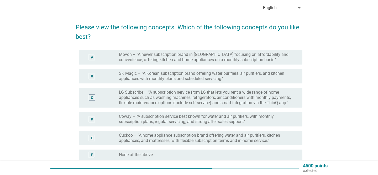
scroll to position [25, 0]
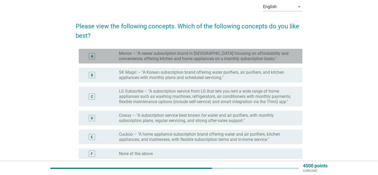
click at [245, 58] on label "Movon – "A newer subscription brand in [GEOGRAPHIC_DATA] focusing on affordabil…" at bounding box center [206, 56] width 175 height 11
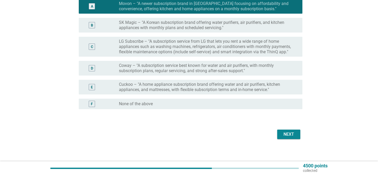
scroll to position [78, 0]
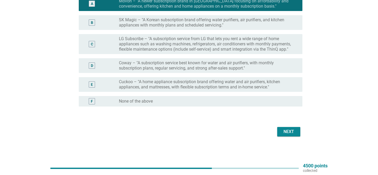
click at [239, 44] on label "LG Subscribe – "A subscription service from LG that lets you rent a wide range …" at bounding box center [206, 44] width 175 height 16
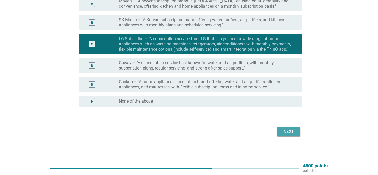
click at [284, 129] on div "Next" at bounding box center [289, 132] width 15 height 6
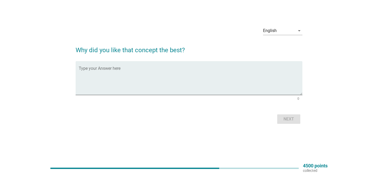
scroll to position [0, 0]
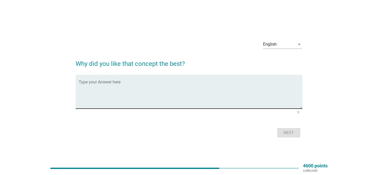
click at [230, 88] on textarea "Type your Answer here" at bounding box center [191, 95] width 224 height 28
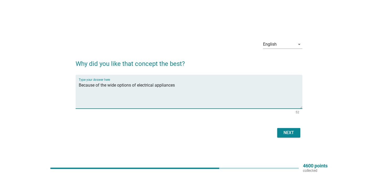
type textarea "Because of the wide options of electrical appliances"
click at [293, 132] on div "Next" at bounding box center [289, 133] width 15 height 6
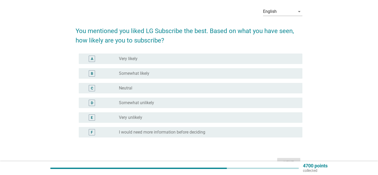
scroll to position [21, 0]
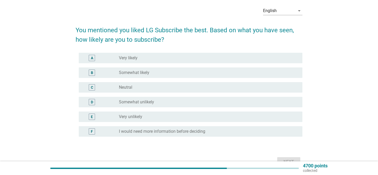
click at [237, 71] on div "radio_button_unchecked Somewhat likely" at bounding box center [206, 72] width 175 height 5
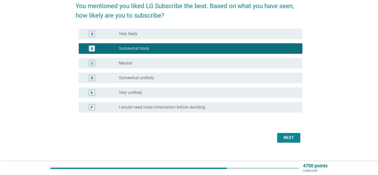
scroll to position [46, 0]
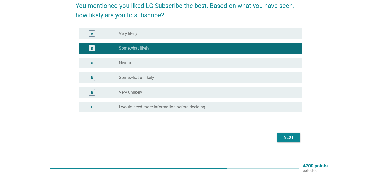
click at [295, 142] on button "Next" at bounding box center [289, 137] width 23 height 9
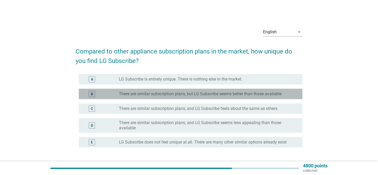
click at [168, 92] on label "There are similar subscription plans, but LG Subscribe seems better than those …" at bounding box center [200, 93] width 163 height 5
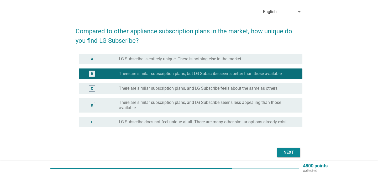
scroll to position [20, 0]
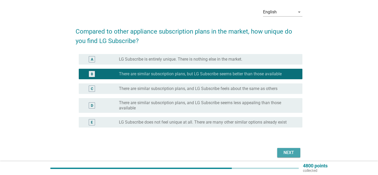
click at [283, 154] on div "Next" at bounding box center [289, 153] width 15 height 6
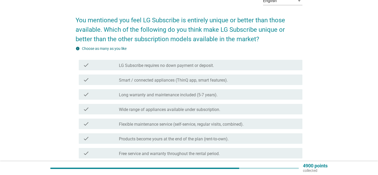
scroll to position [33, 0]
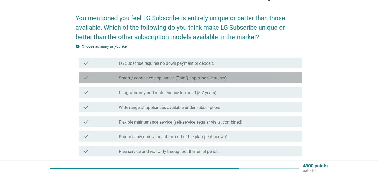
click at [236, 80] on div "check_box_outline_blank Smart / connected appliances (ThinQ app, smart features…" at bounding box center [209, 78] width 180 height 6
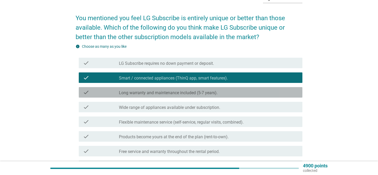
click at [230, 95] on div "check_box_outline_blank Long warranty and maintenance included (5-7 years)." at bounding box center [209, 92] width 180 height 6
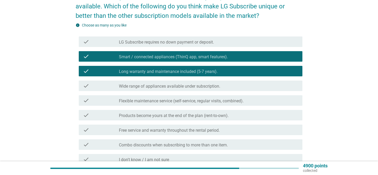
scroll to position [55, 0]
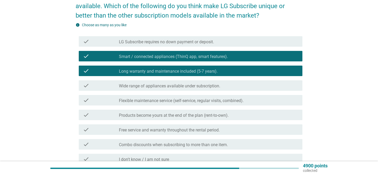
click at [227, 83] on div "check_box_outline_blank Wide range of appliances available under subscription." at bounding box center [209, 86] width 180 height 6
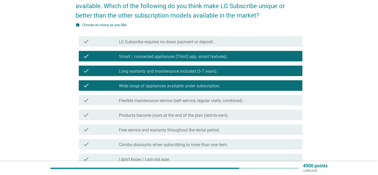
click at [218, 99] on label "Flexible maintenance service (self-service, regular visits, combined)." at bounding box center [181, 100] width 125 height 5
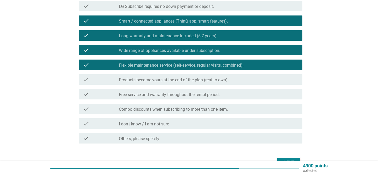
scroll to position [93, 0]
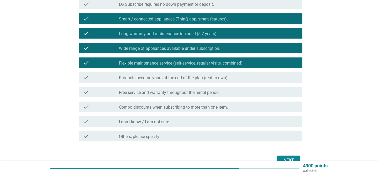
click at [214, 70] on div "check check_box_outline_blank Products become yours at the end of the plan (ren…" at bounding box center [189, 77] width 227 height 15
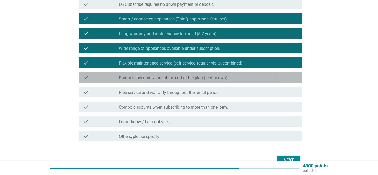
click at [212, 75] on div "check_box_outline_blank Products become yours at the end of the plan (rent-to-o…" at bounding box center [209, 77] width 180 height 6
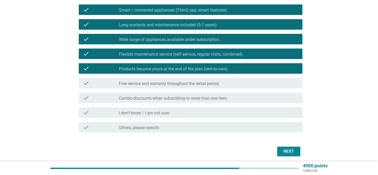
scroll to position [103, 0]
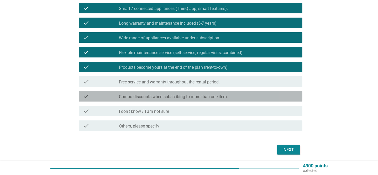
click at [208, 93] on div "check check_box_outline_blank Combo discounts when subscribing to more than one…" at bounding box center [191, 96] width 224 height 11
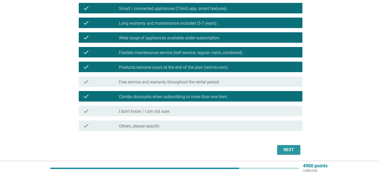
click at [280, 150] on button "Next" at bounding box center [289, 149] width 23 height 9
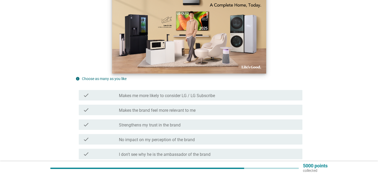
scroll to position [94, 0]
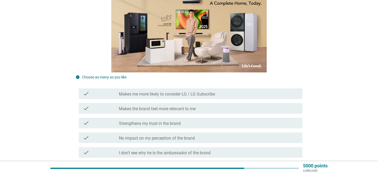
click at [194, 140] on label "No impact on my perception of the brand" at bounding box center [157, 138] width 76 height 5
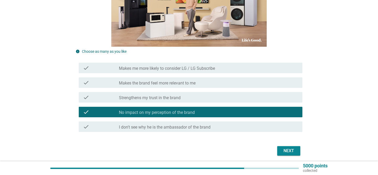
scroll to position [128, 0]
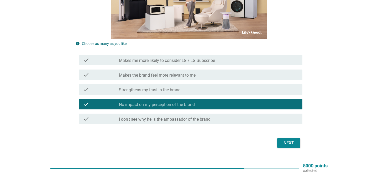
click at [291, 145] on div "Next" at bounding box center [289, 143] width 15 height 6
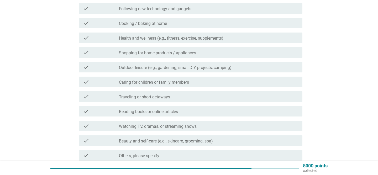
scroll to position [0, 0]
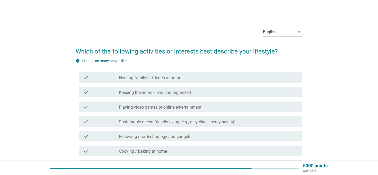
click at [197, 92] on div "check_box_outline_blank Keeping the home clean and organized" at bounding box center [209, 92] width 180 height 6
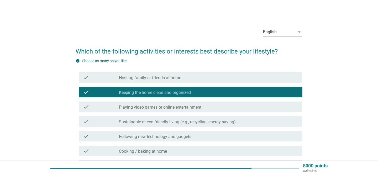
click at [181, 150] on div "check_box_outline_blank Cooking / baking at home" at bounding box center [209, 151] width 180 height 6
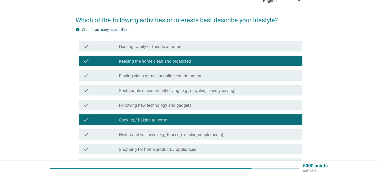
scroll to position [32, 0]
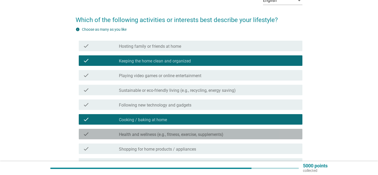
click at [182, 135] on label "Health and wellness (e.g., fitness, exercise, supplements)" at bounding box center [171, 134] width 105 height 5
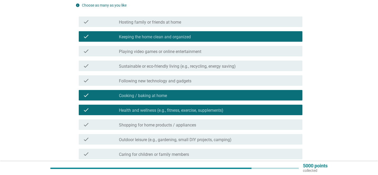
scroll to position [59, 0]
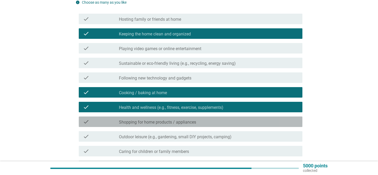
click at [180, 122] on label "Shopping for home products / appliances" at bounding box center [157, 122] width 77 height 5
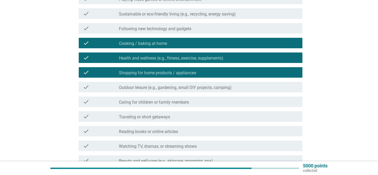
scroll to position [109, 0]
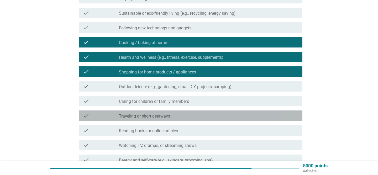
click at [176, 115] on div "check_box_outline_blank Traveling or short getaways" at bounding box center [209, 116] width 180 height 6
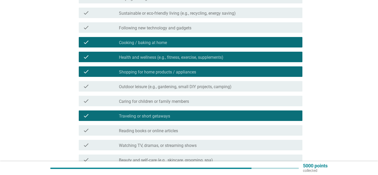
click at [169, 129] on label "Reading books or online articles" at bounding box center [148, 131] width 59 height 5
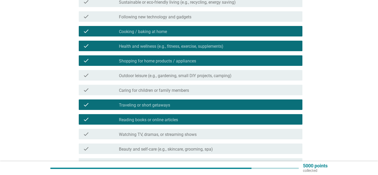
scroll to position [129, 0]
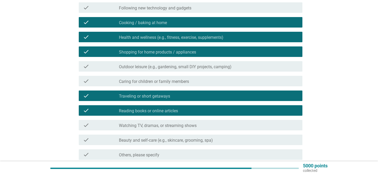
click at [167, 123] on div "check_box_outline_blank Watching TV, dramas, or streaming shows" at bounding box center [209, 125] width 180 height 6
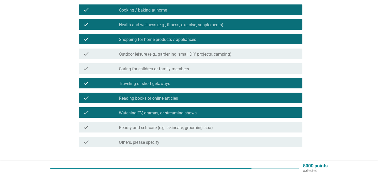
scroll to position [142, 0]
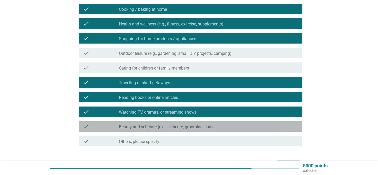
click at [167, 122] on div "check check_box_outline_blank Beauty and self-care (e.g., skincare, grooming, s…" at bounding box center [191, 126] width 224 height 11
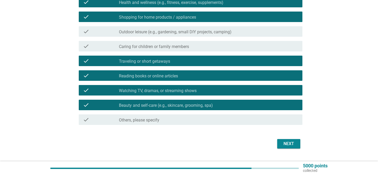
scroll to position [164, 0]
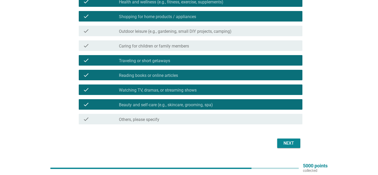
click at [281, 147] on button "Next" at bounding box center [289, 143] width 23 height 9
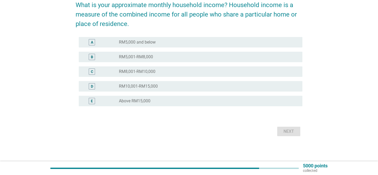
scroll to position [0, 0]
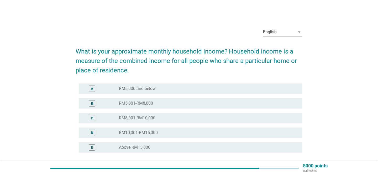
click at [233, 130] on div "radio_button_unchecked RM10,001-RM15,000" at bounding box center [206, 132] width 175 height 5
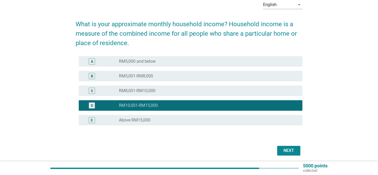
scroll to position [29, 0]
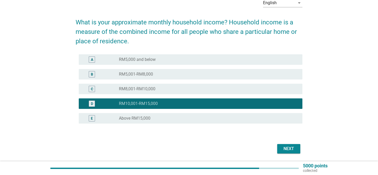
click at [283, 148] on div "Next" at bounding box center [289, 149] width 15 height 6
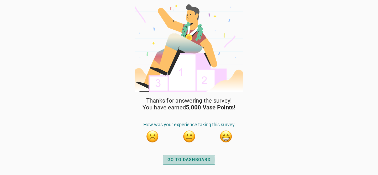
click at [192, 161] on div "GO TO DASHBOARD" at bounding box center [189, 160] width 43 height 6
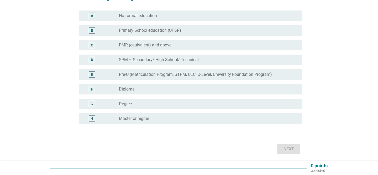
scroll to position [63, 0]
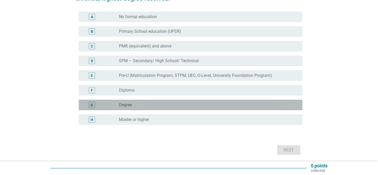
click at [151, 107] on div "radio_button_unchecked Degree" at bounding box center [206, 105] width 175 height 5
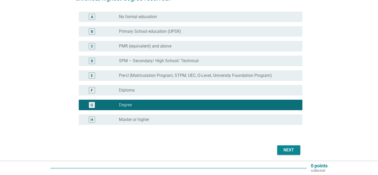
click at [285, 151] on div "Next" at bounding box center [289, 150] width 15 height 6
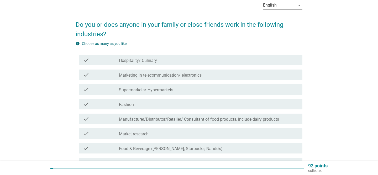
scroll to position [27, 0]
click at [230, 77] on div "check_box_outline_blank Marketing in telecommunication/ electronics" at bounding box center [209, 75] width 180 height 6
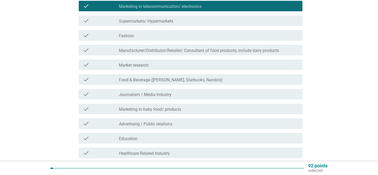
scroll to position [95, 0]
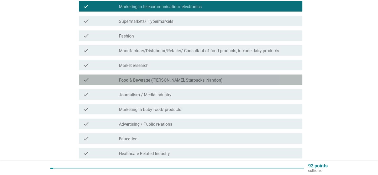
click at [230, 77] on div "check_box_outline_blank Food & Beverage (McDonald’s, Starbucks, Nando’s)" at bounding box center [209, 80] width 180 height 6
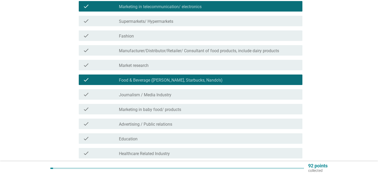
click at [185, 150] on div "check check_box_outline_blank Healthcare Related Industry" at bounding box center [191, 153] width 224 height 11
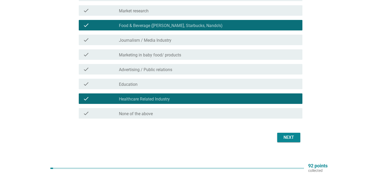
scroll to position [150, 0]
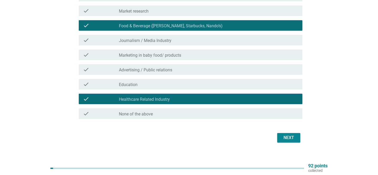
click at [286, 137] on div "Next" at bounding box center [289, 138] width 15 height 6
